Goal: Book appointment/travel/reservation

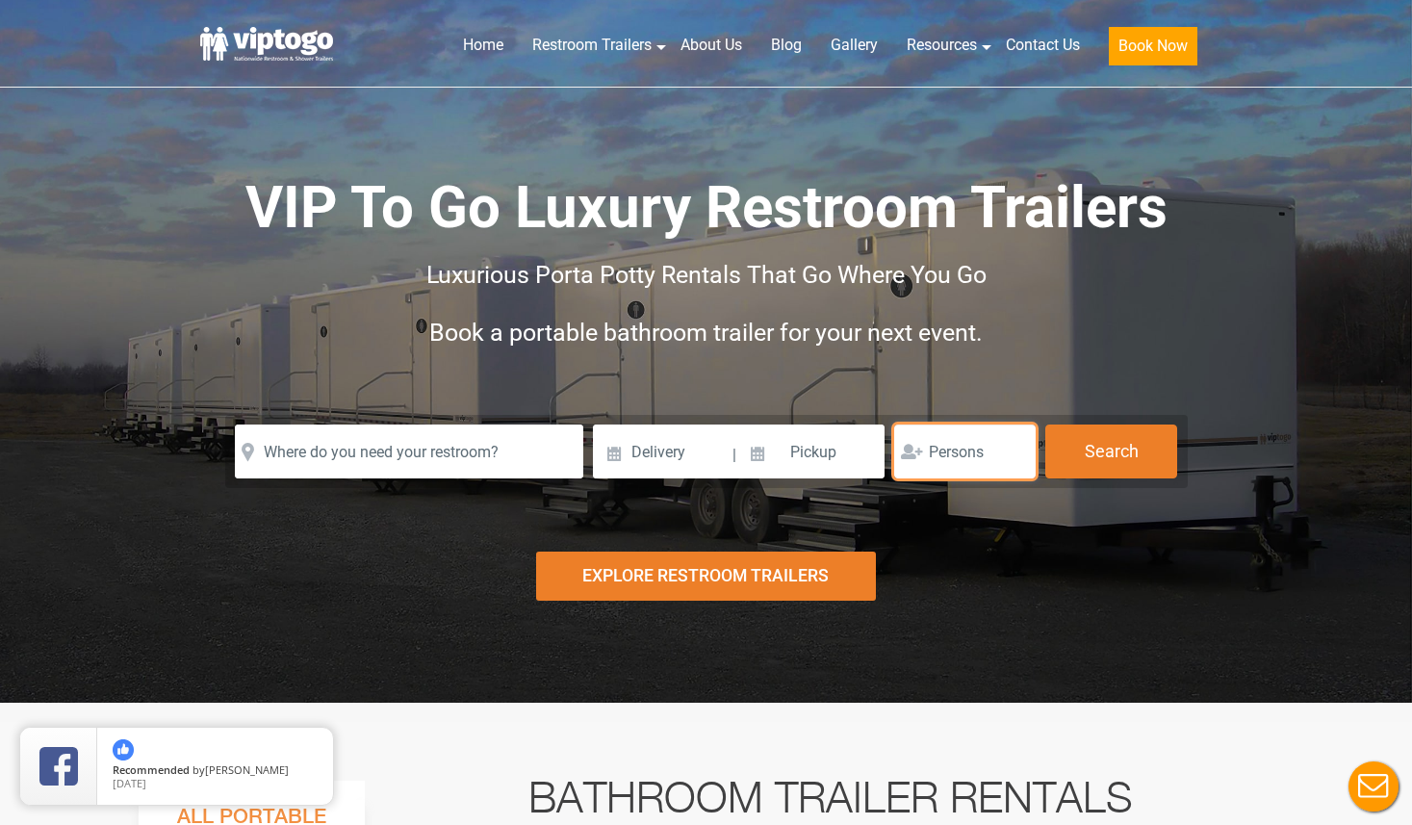
click at [943, 446] on input "number" at bounding box center [964, 451] width 141 height 54
type input "50"
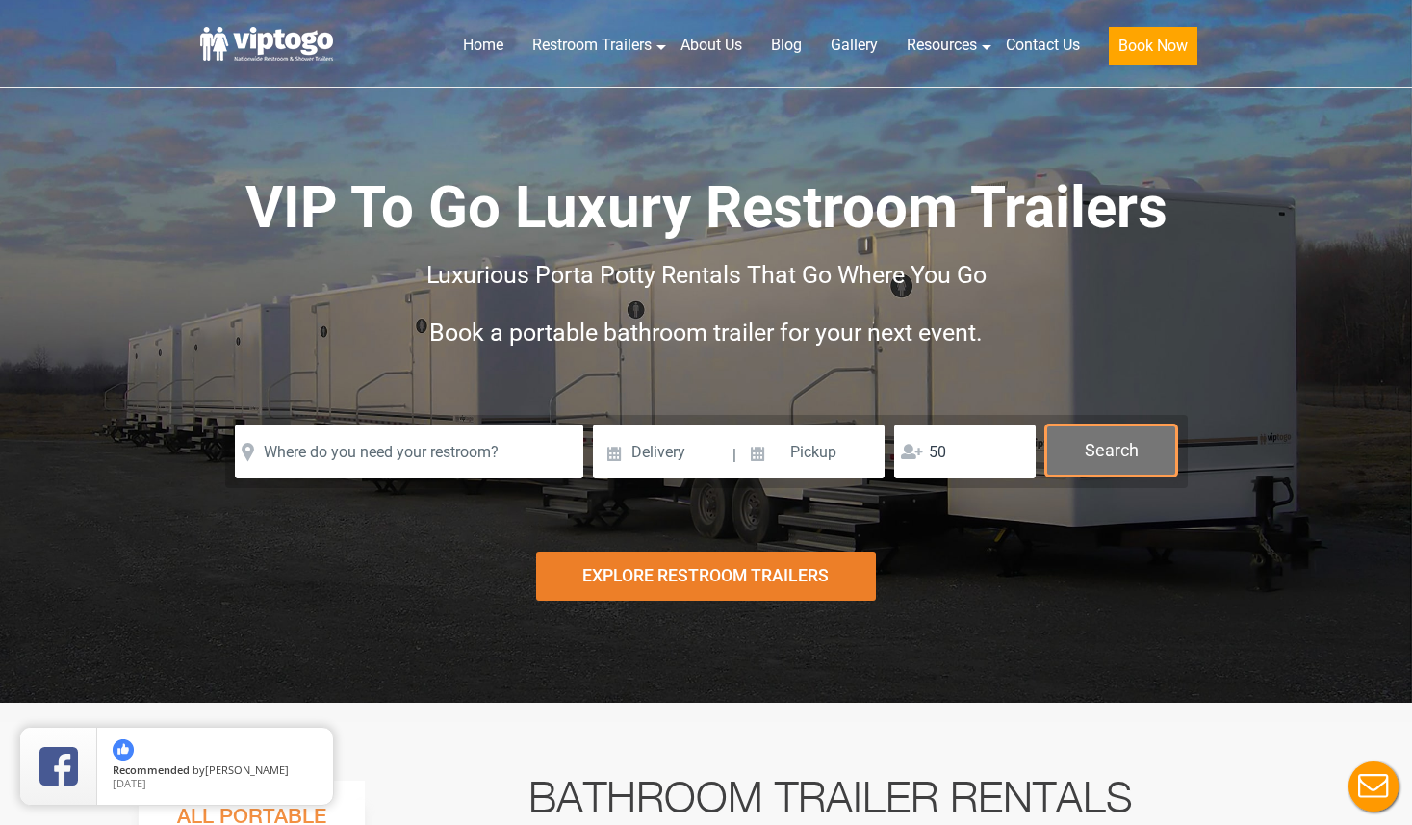
click at [1127, 446] on button "Search" at bounding box center [1111, 450] width 132 height 52
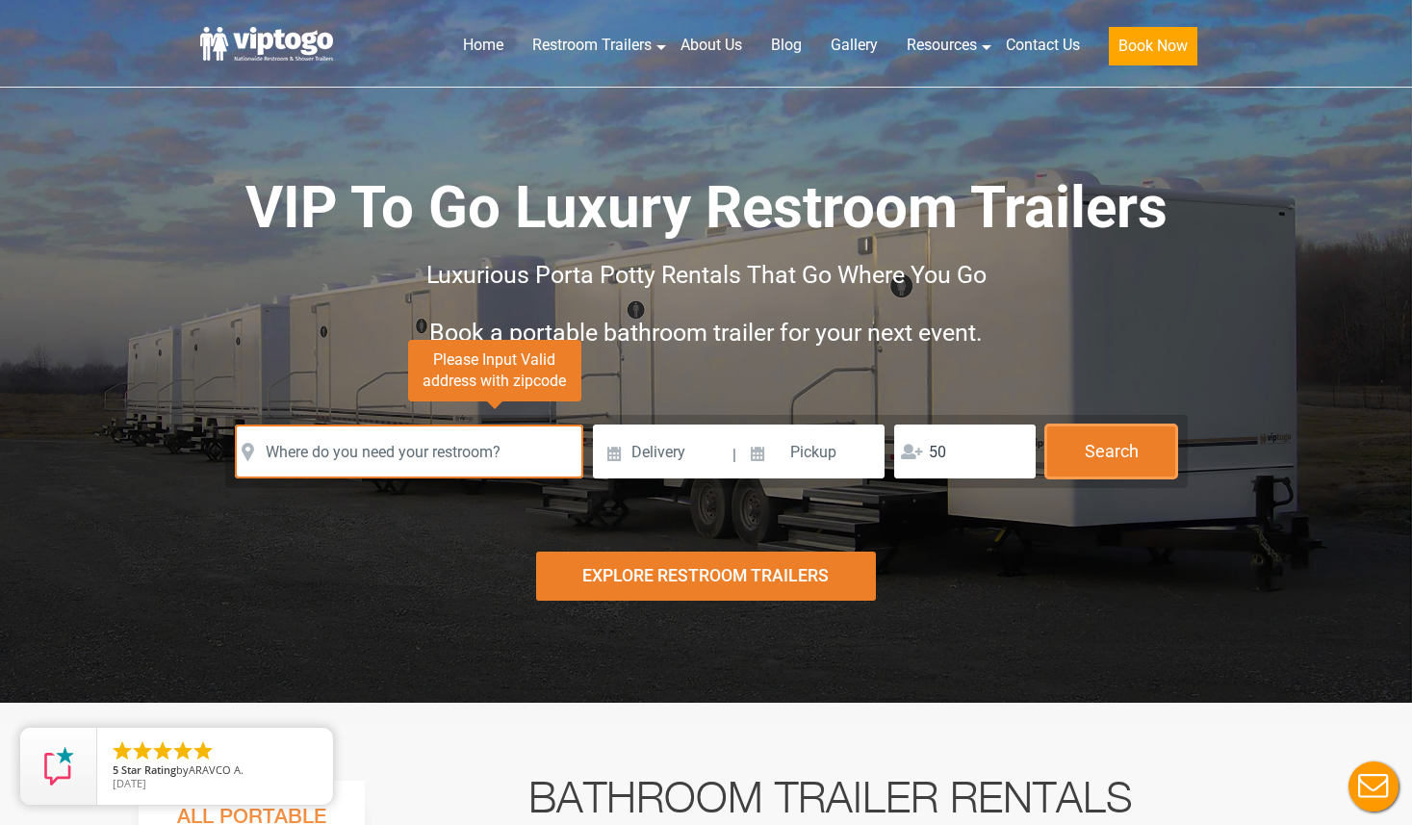
scroll to position [5, 0]
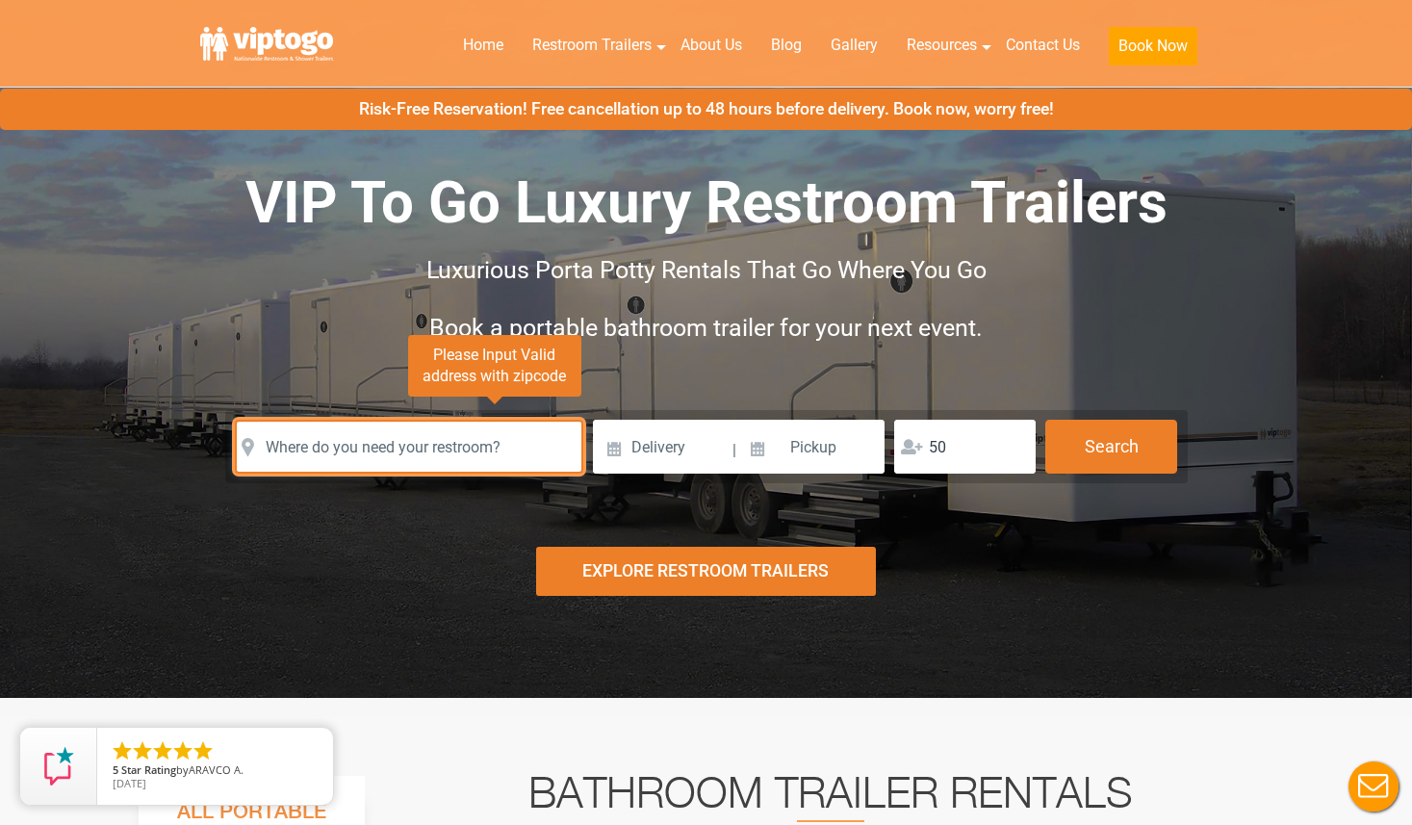
click at [417, 446] on input "text" at bounding box center [409, 447] width 348 height 54
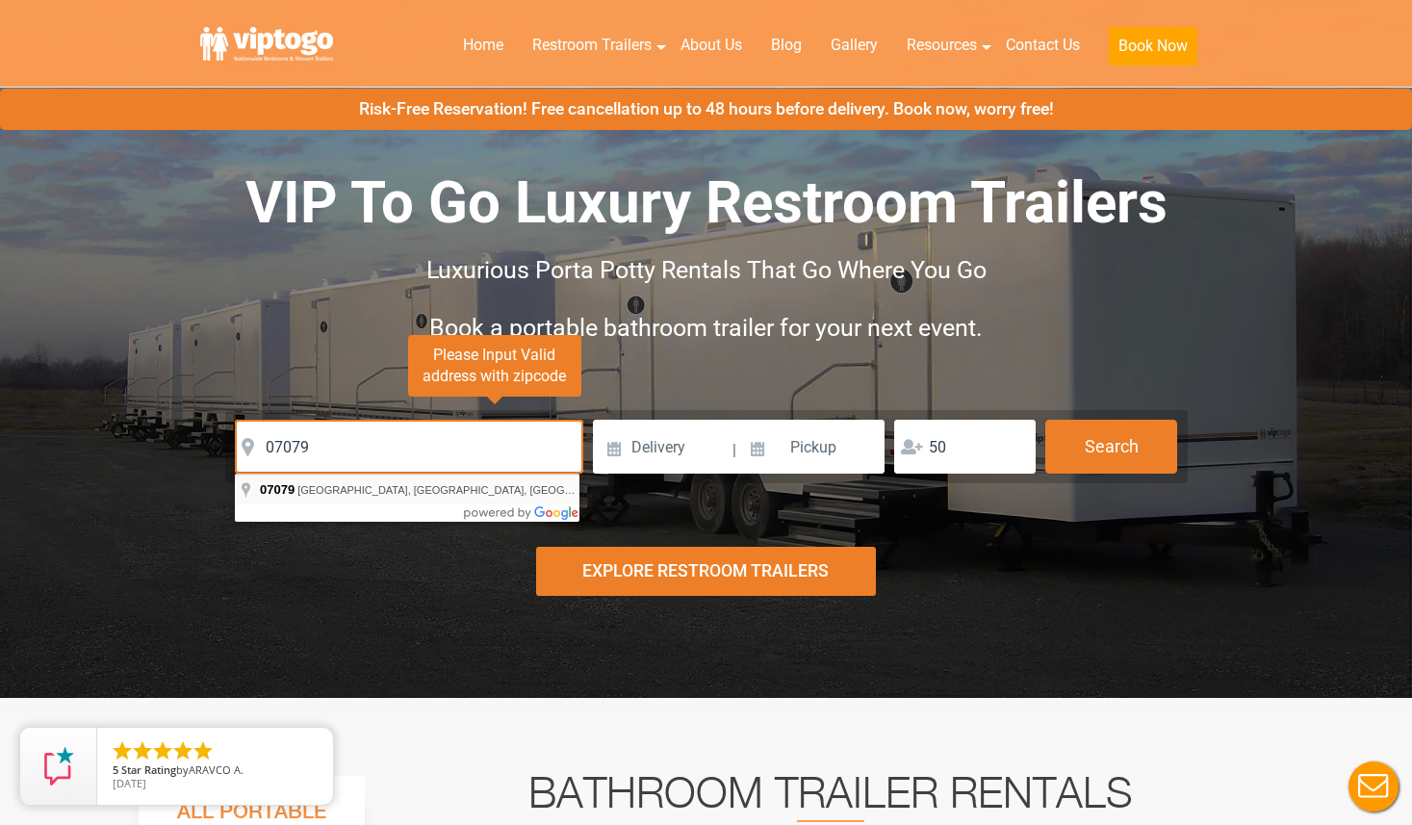
type input "South Orange Village, NJ 07079, USA"
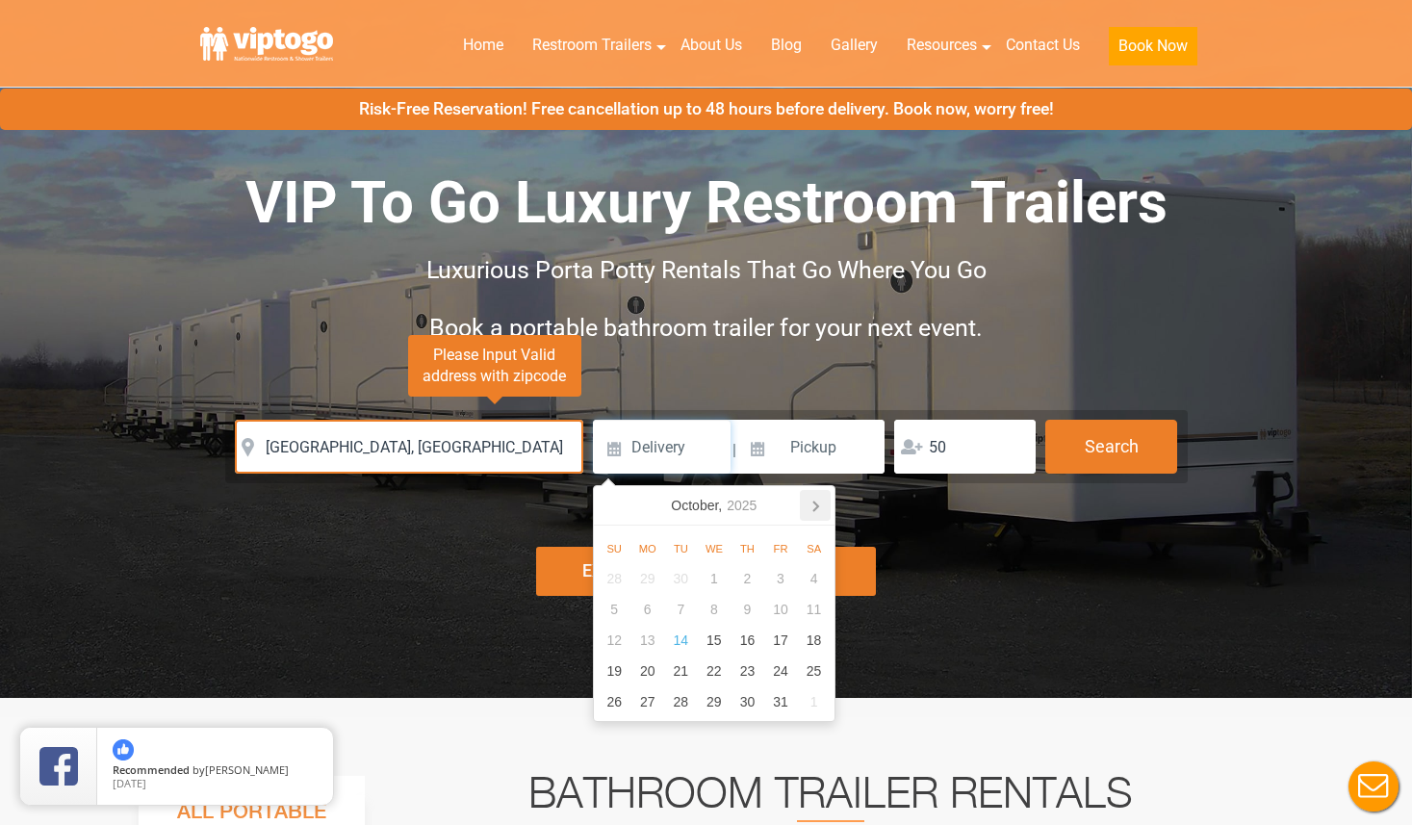
click at [806, 501] on icon at bounding box center [815, 505] width 31 height 31
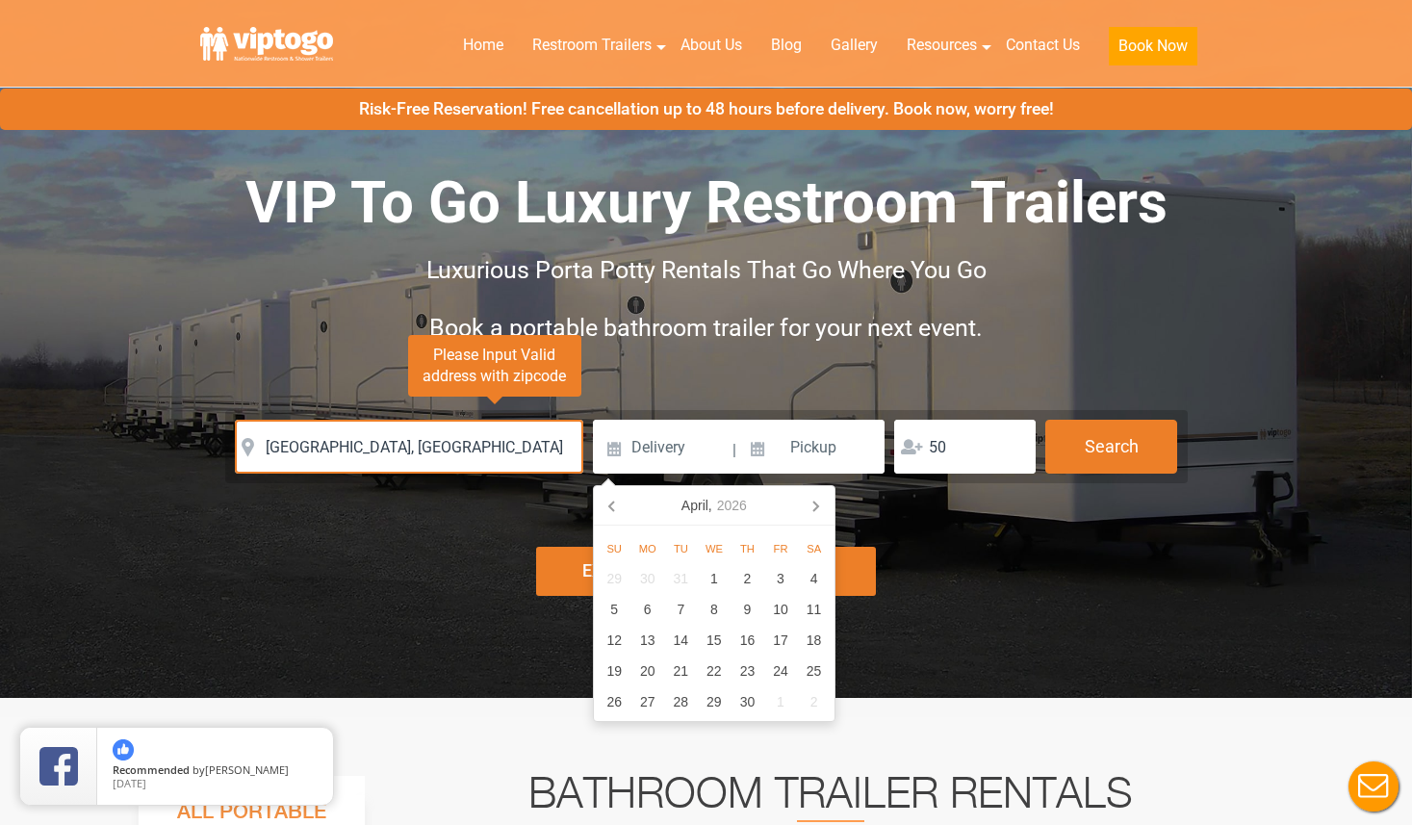
click at [806, 501] on icon at bounding box center [815, 505] width 31 height 31
click at [783, 609] on div "8" at bounding box center [781, 609] width 34 height 31
type input "05/08/2026"
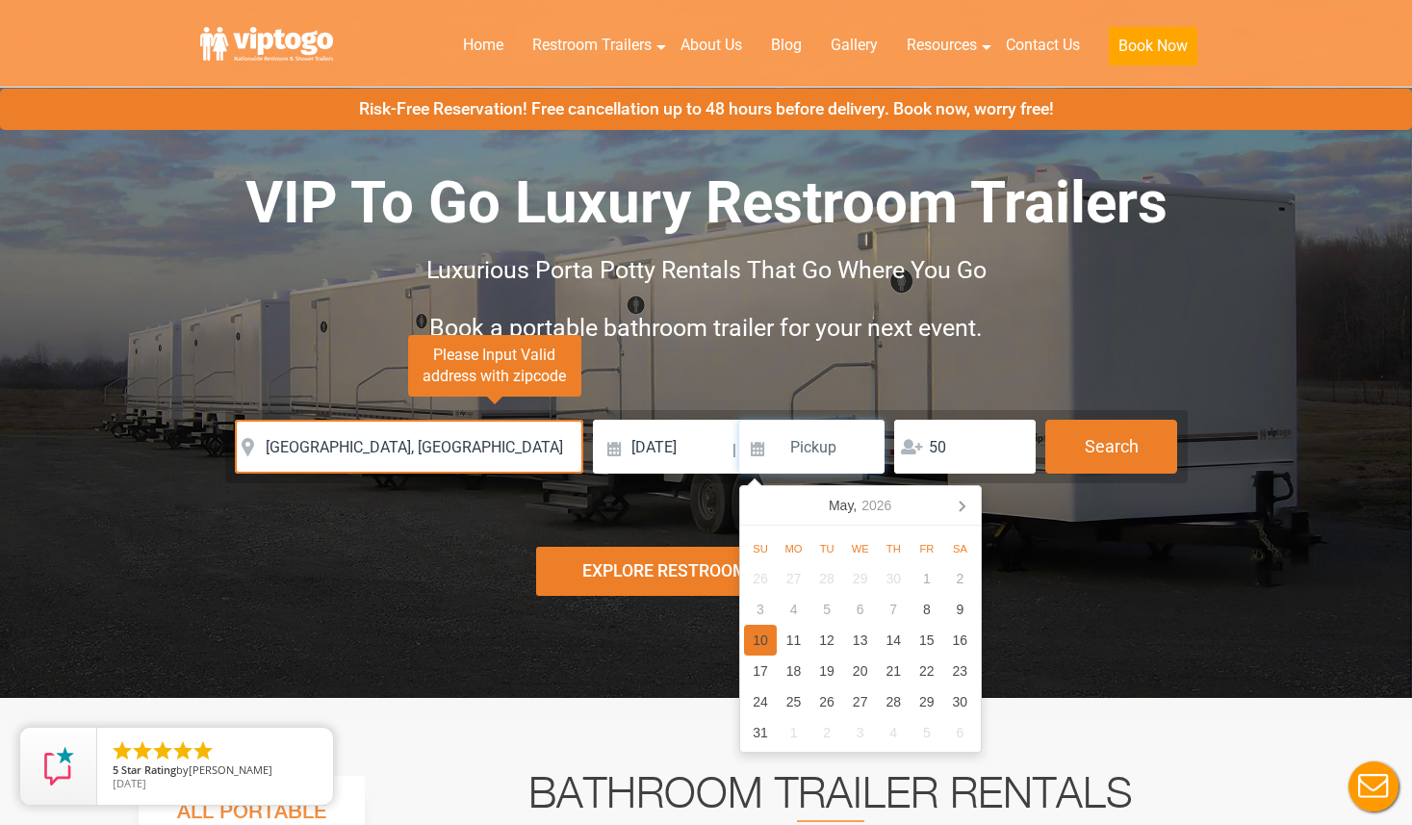
click at [764, 637] on div "10" at bounding box center [761, 639] width 34 height 31
type input "05/10/2026"
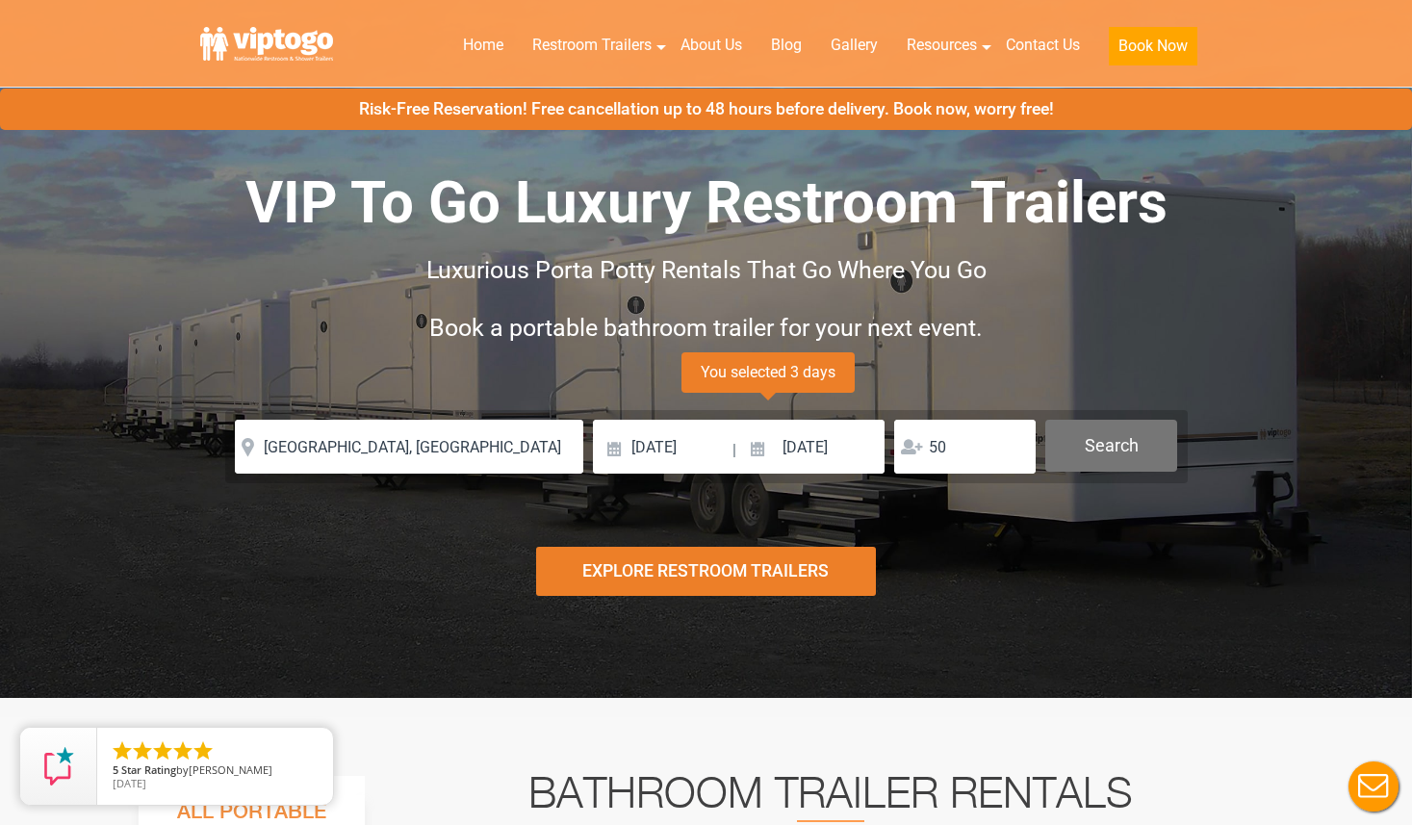
click at [1098, 439] on button "Search" at bounding box center [1111, 446] width 132 height 52
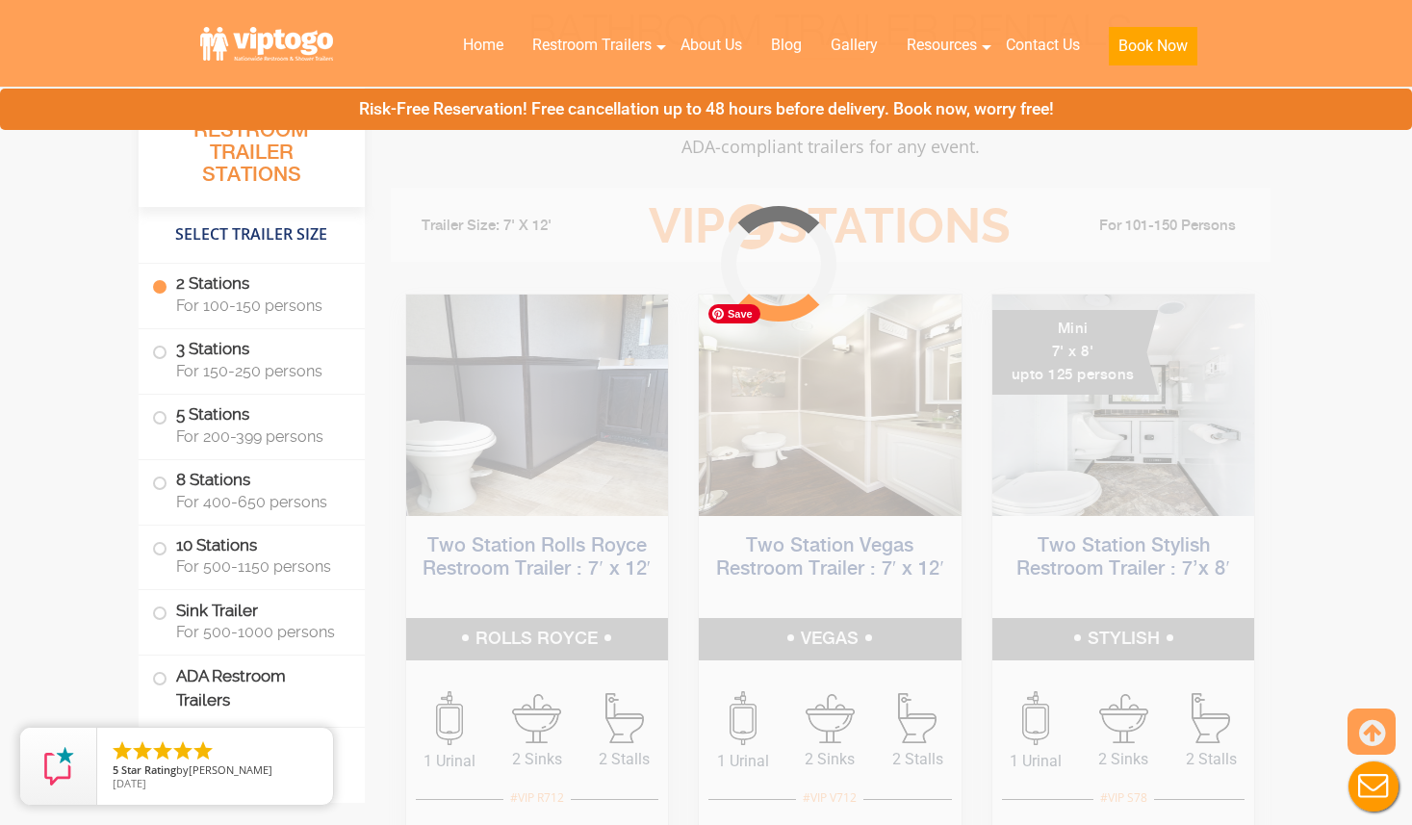
scroll to position [779, 0]
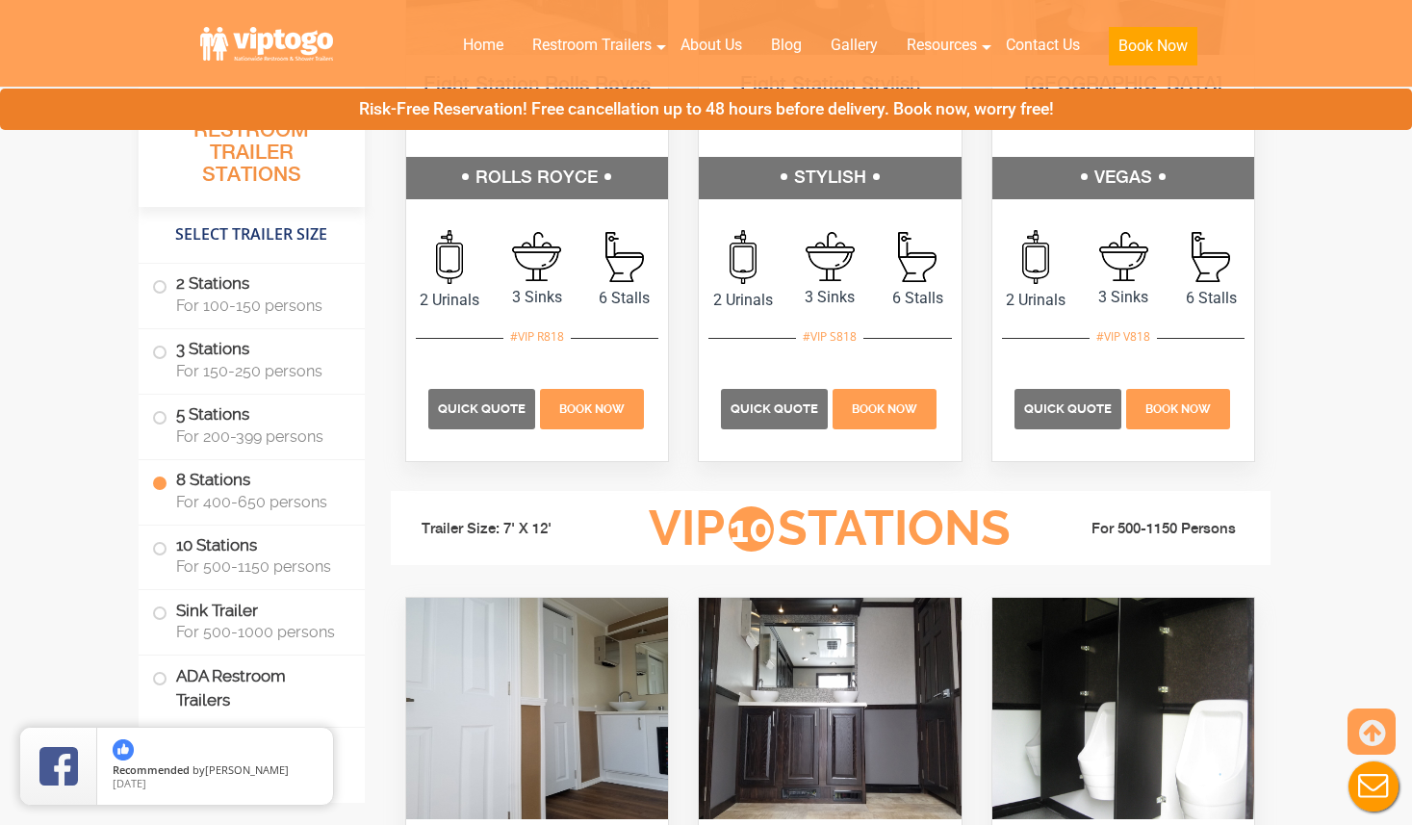
scroll to position [4132, 0]
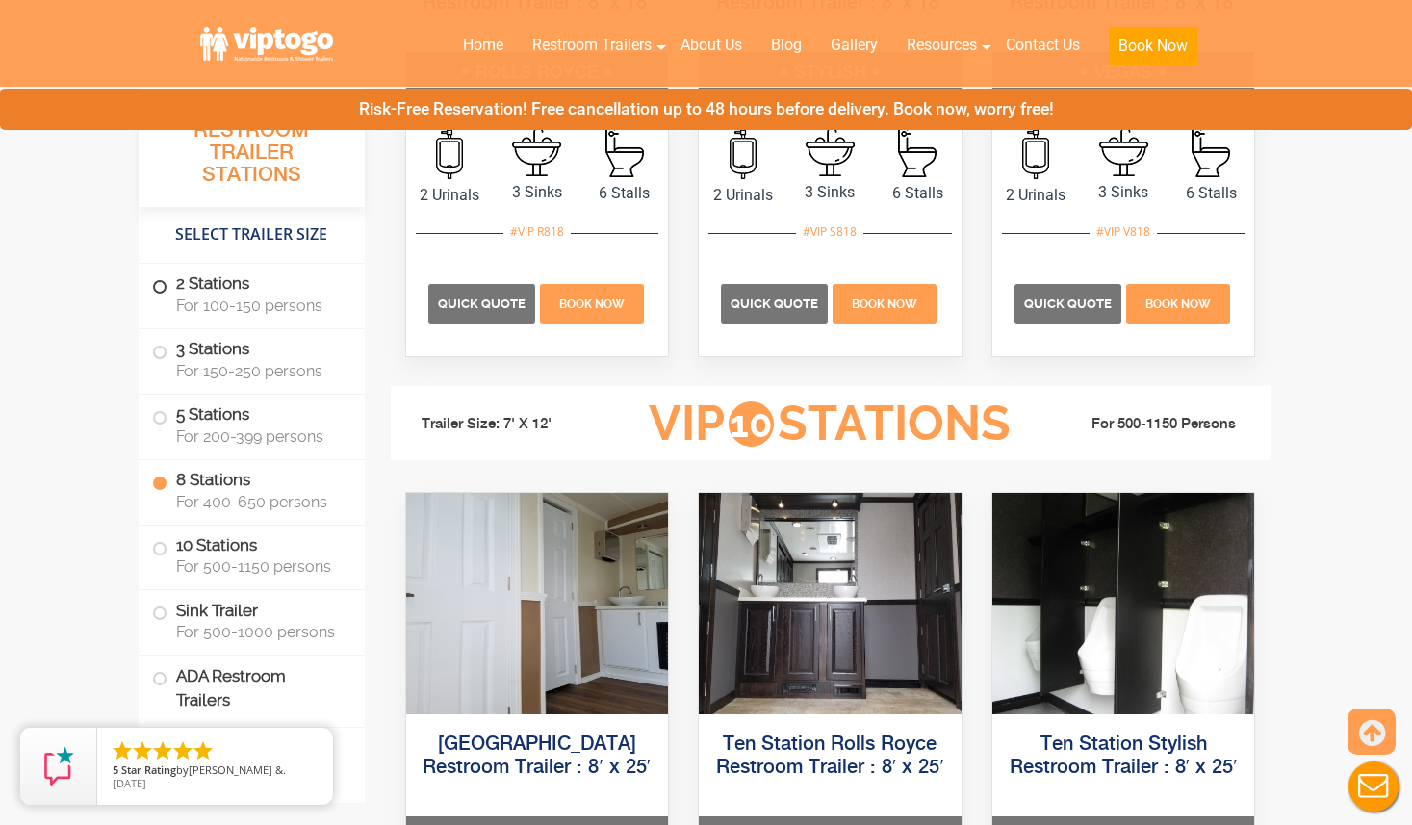
click at [162, 283] on span at bounding box center [160, 287] width 8 height 8
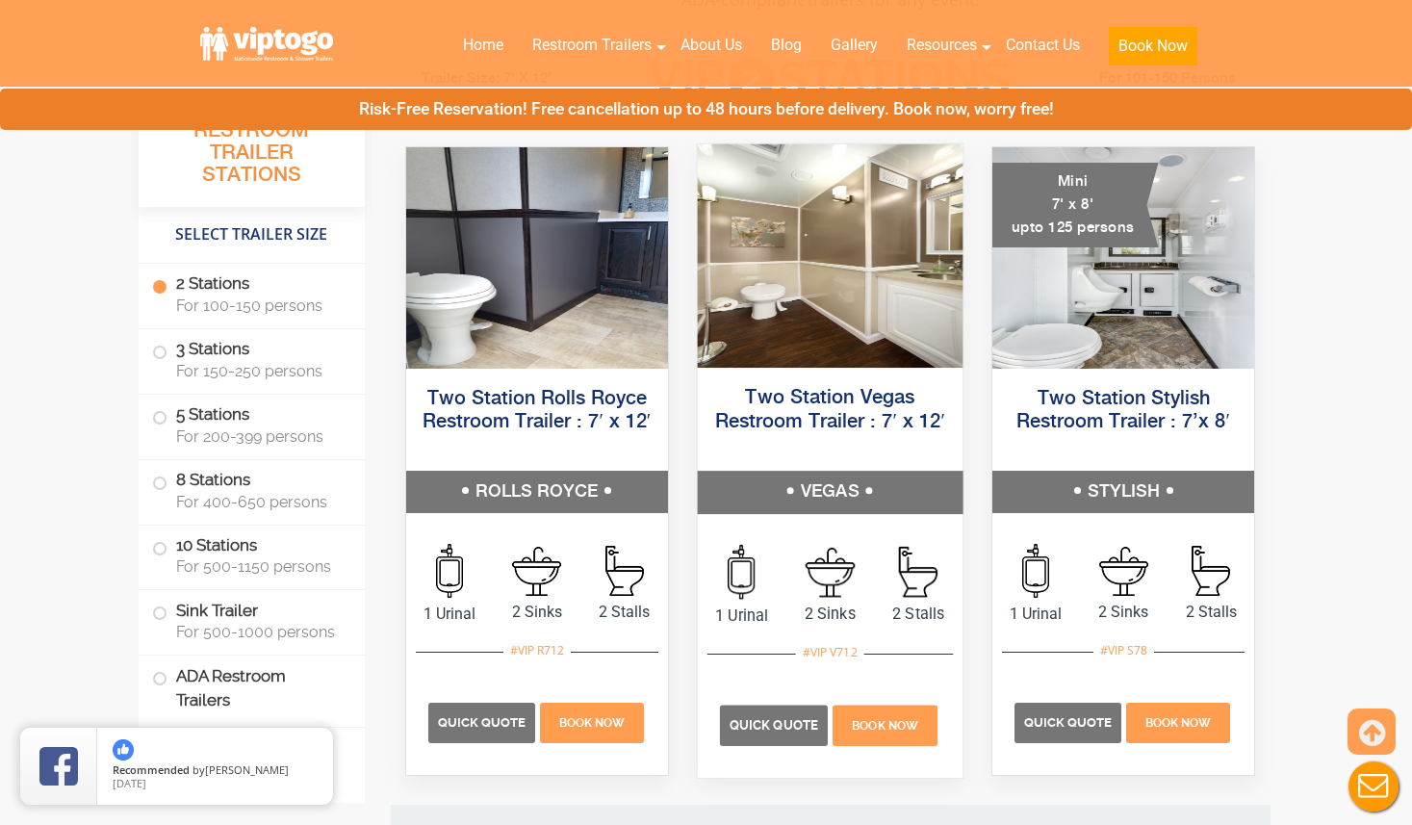
scroll to position [1009, 0]
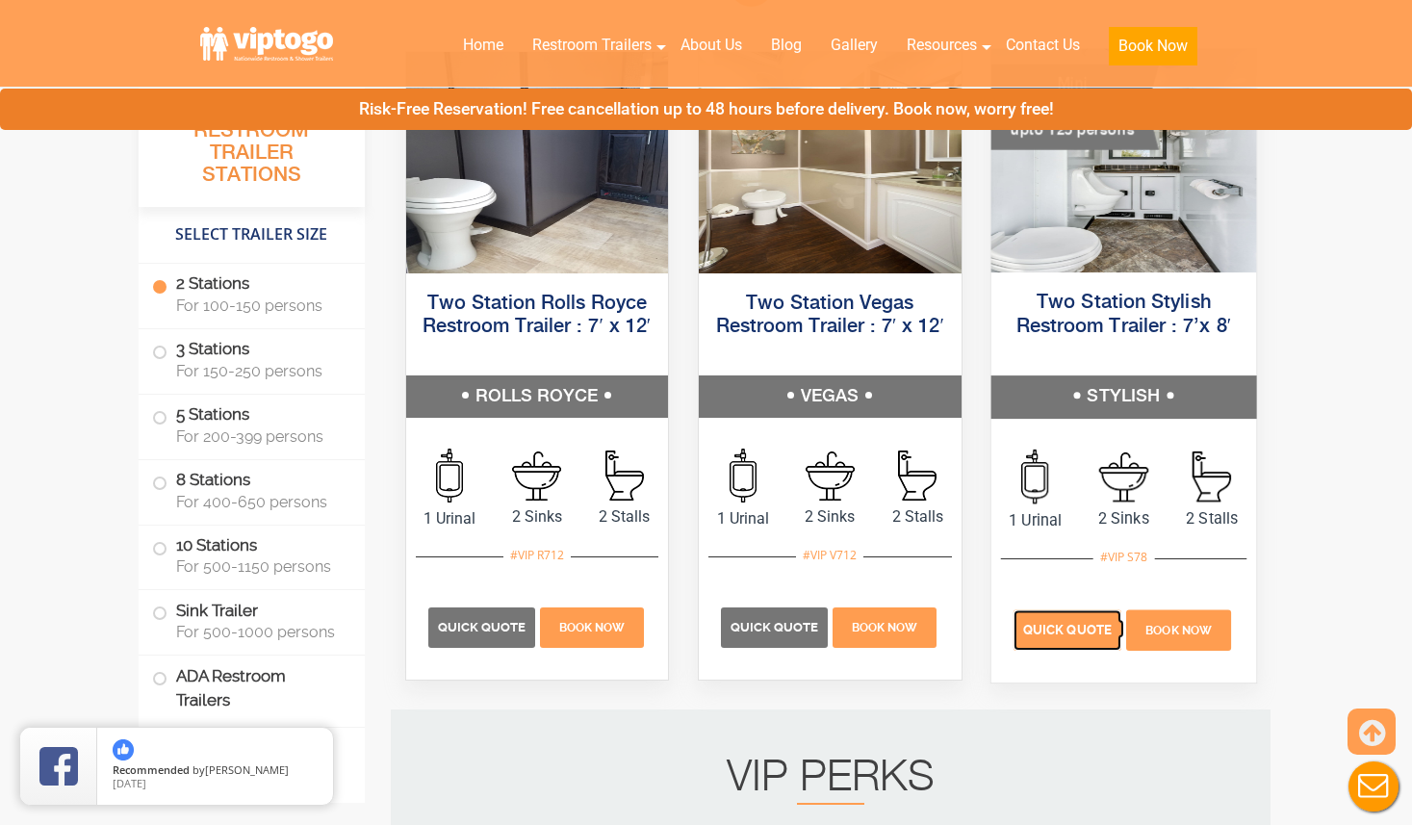
click at [1087, 628] on span "Quick Quote" at bounding box center [1067, 630] width 89 height 14
